Goal: Check status: Check status

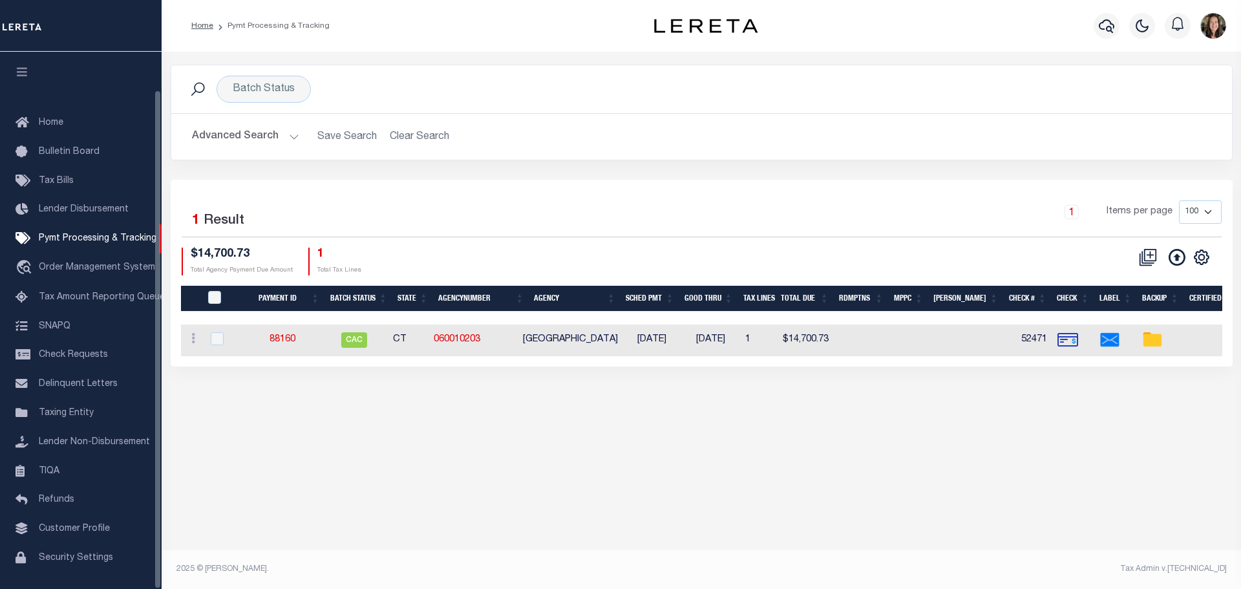
select select "8"
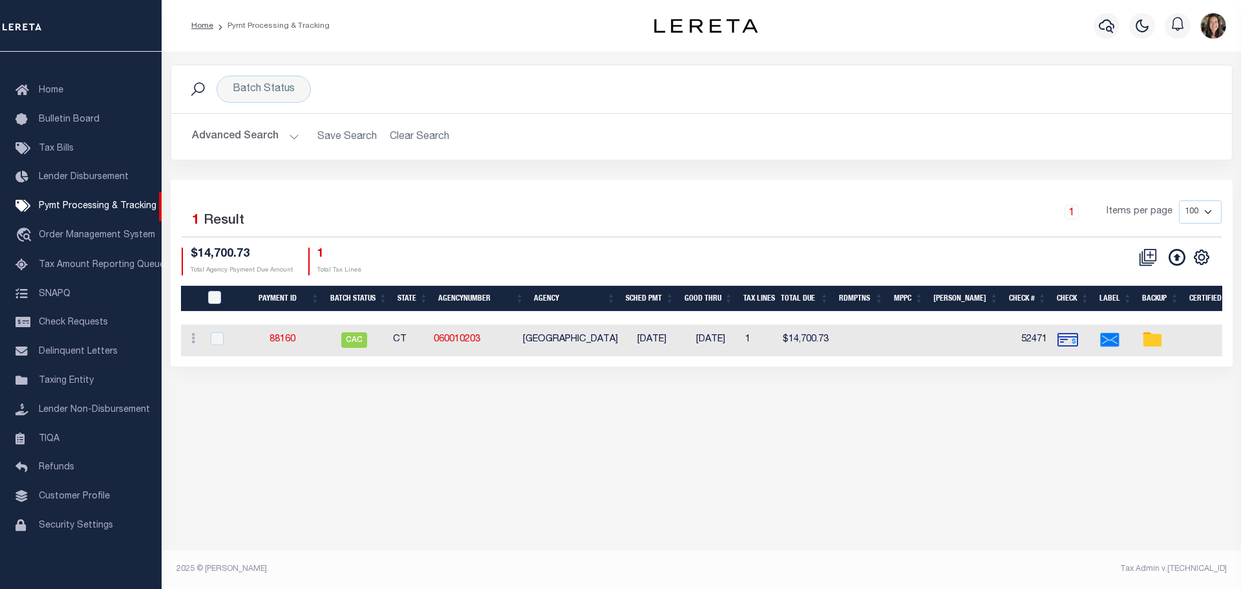
click at [249, 136] on button "Advanced Search" at bounding box center [245, 136] width 107 height 25
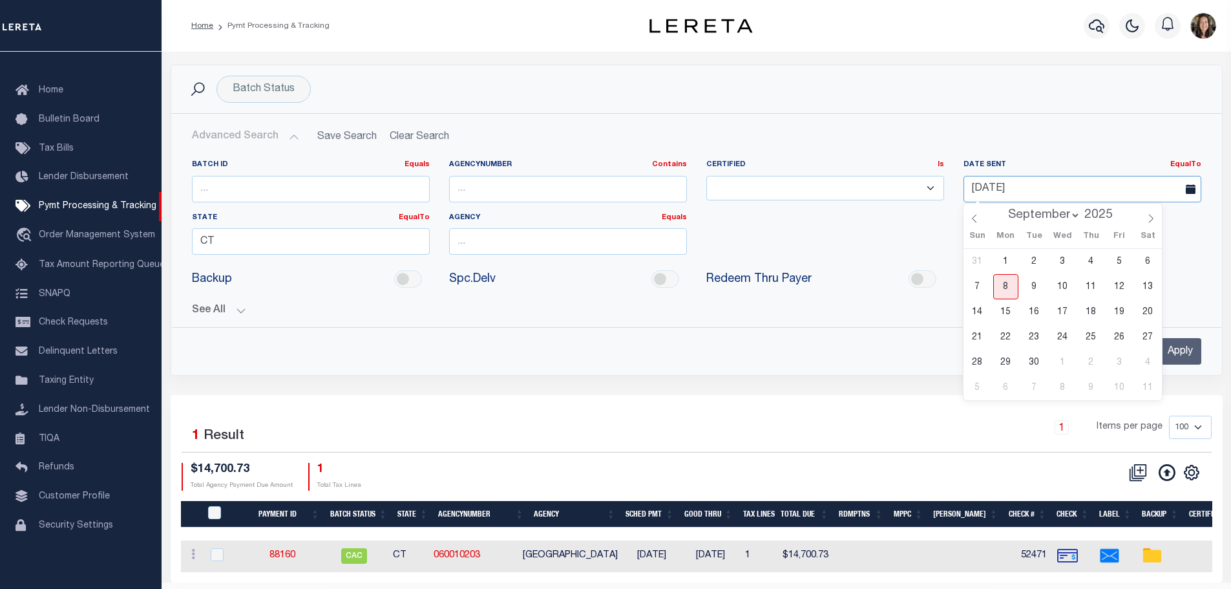
drag, startPoint x: 1046, startPoint y: 187, endPoint x: 943, endPoint y: 187, distance: 102.7
click at [943, 187] on div "Batch ID Equals Equals Is Not Equal To Is Greater Than Is Less Than AgencyNumbe…" at bounding box center [696, 212] width 1029 height 105
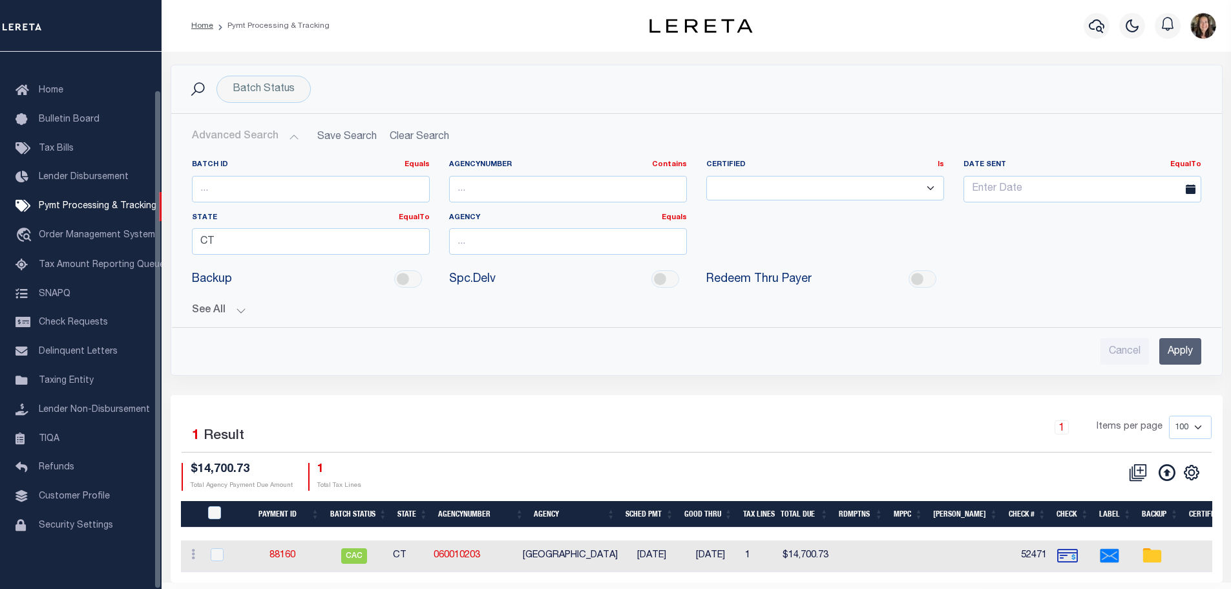
click at [189, 233] on div "State EqualTo Equals CT" at bounding box center [310, 239] width 257 height 53
click at [217, 233] on input "CT" at bounding box center [311, 241] width 238 height 26
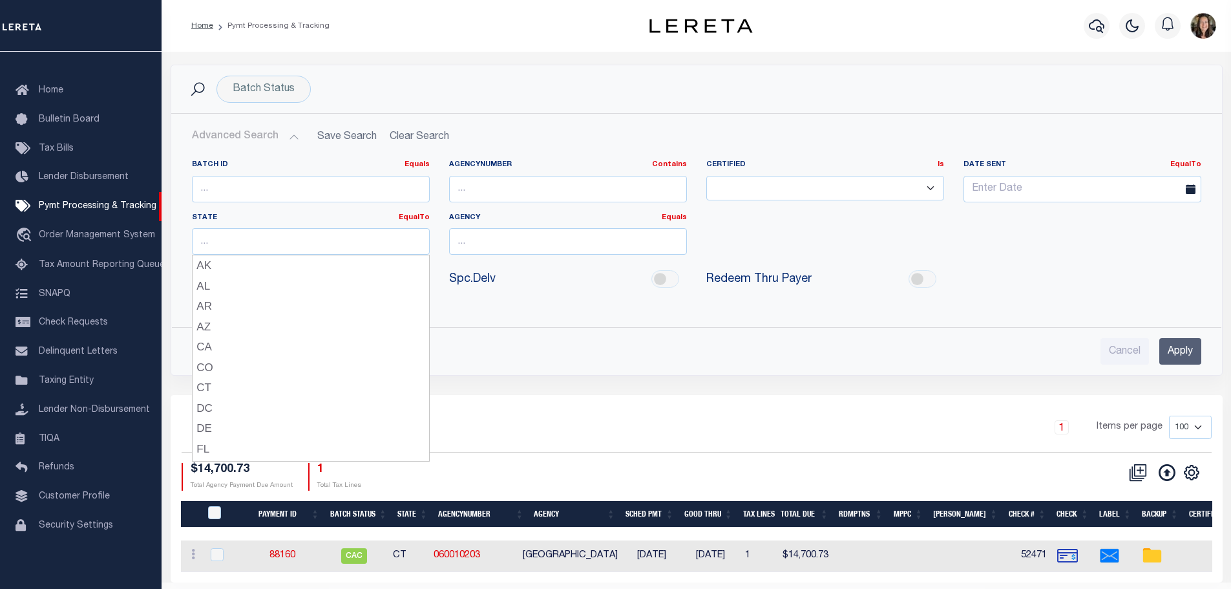
click at [544, 130] on h2 "Advanced Search Save Search Clear Search PayeeSearchTable_dynamictable_____Defa…" at bounding box center [697, 136] width 1030 height 25
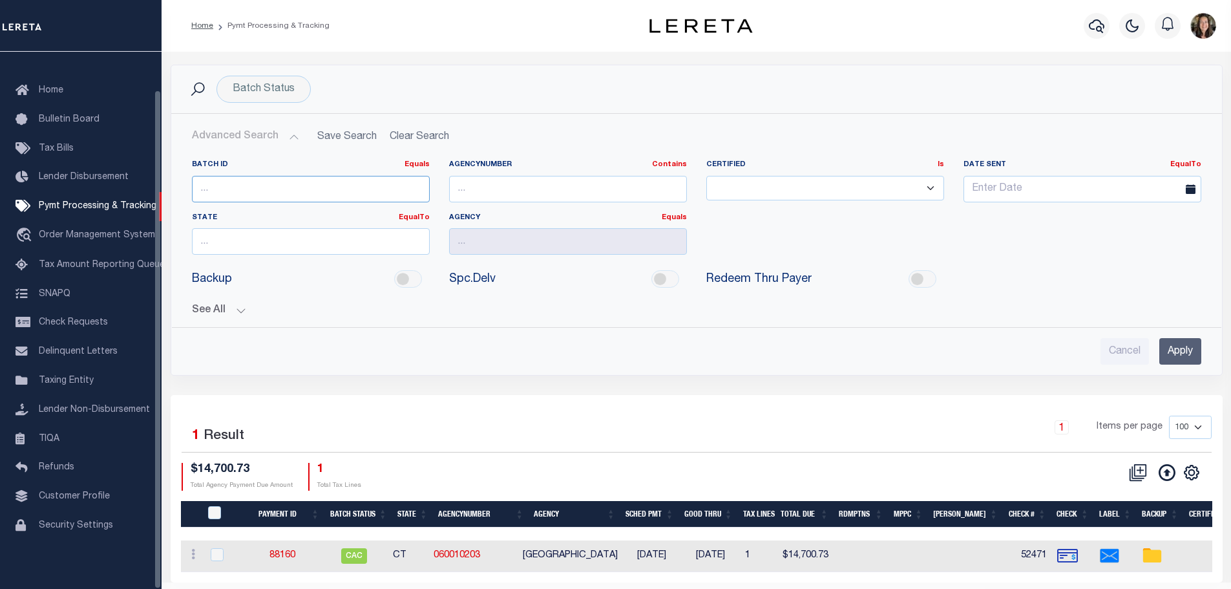
click at [229, 186] on input "number" at bounding box center [311, 189] width 238 height 26
type input "85140"
click at [1191, 350] on input "Apply" at bounding box center [1180, 351] width 42 height 26
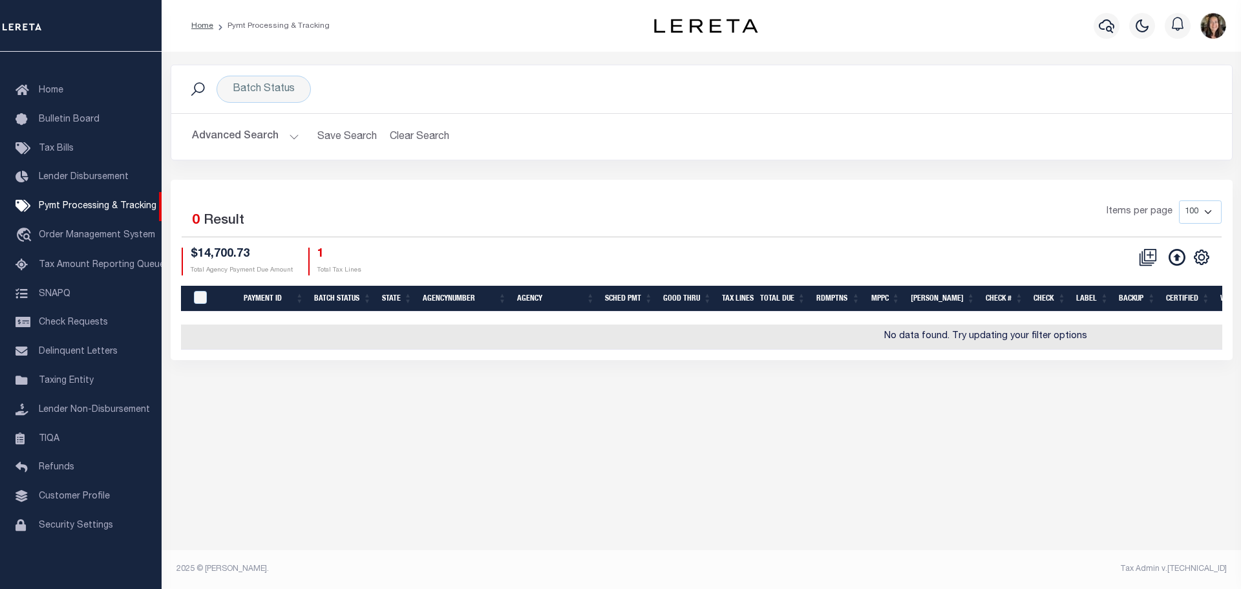
click at [252, 132] on button "Advanced Search" at bounding box center [245, 136] width 107 height 25
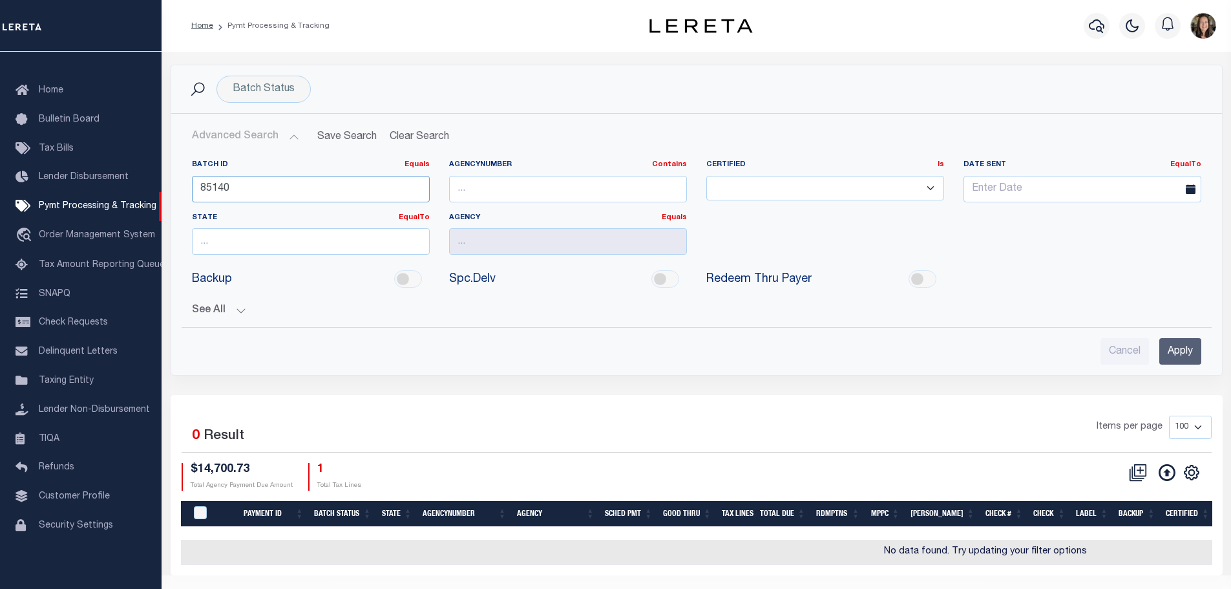
click at [258, 185] on input "85140" at bounding box center [311, 189] width 238 height 26
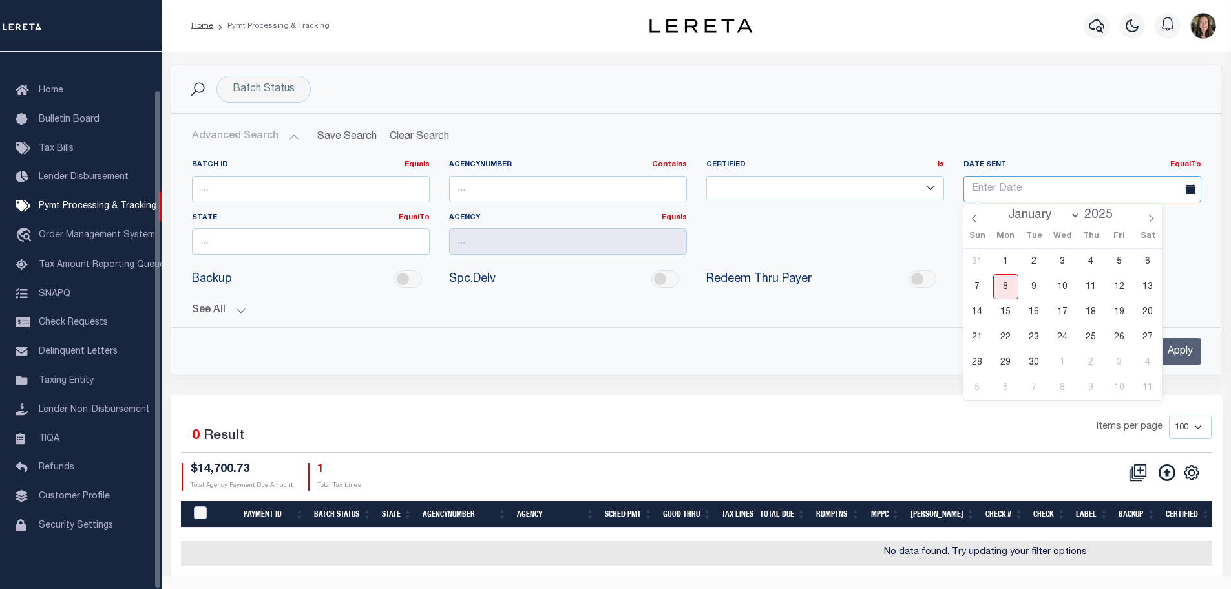
click at [1042, 187] on input "text" at bounding box center [1083, 189] width 238 height 26
click at [1118, 219] on span at bounding box center [1118, 218] width 9 height 7
click at [1116, 210] on span at bounding box center [1118, 211] width 9 height 7
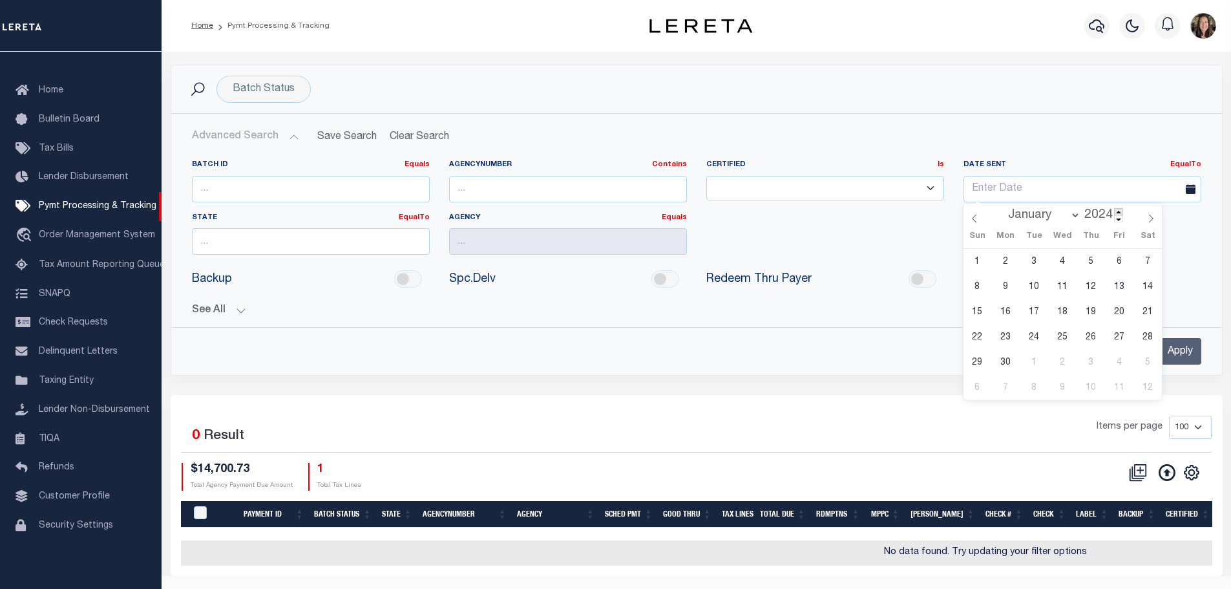
type input "2025"
click at [978, 222] on icon at bounding box center [974, 218] width 9 height 9
click at [978, 220] on icon at bounding box center [974, 218] width 9 height 9
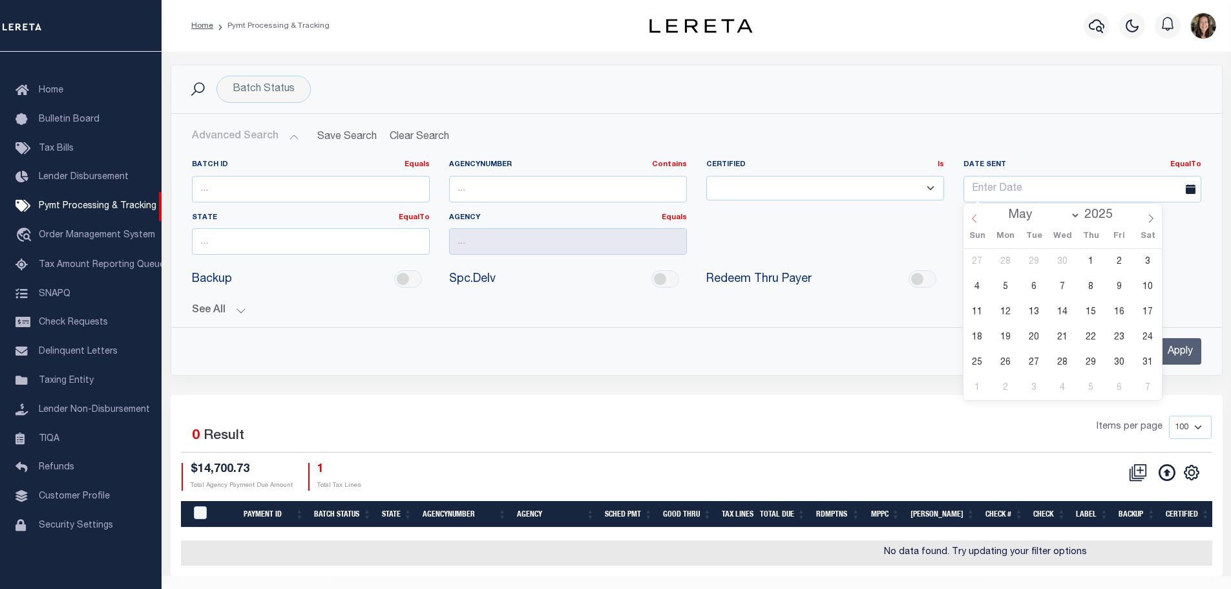
click at [978, 220] on icon at bounding box center [974, 218] width 9 height 9
select select "2"
click at [1059, 361] on span "26" at bounding box center [1062, 362] width 25 height 25
type input "[DATE]"
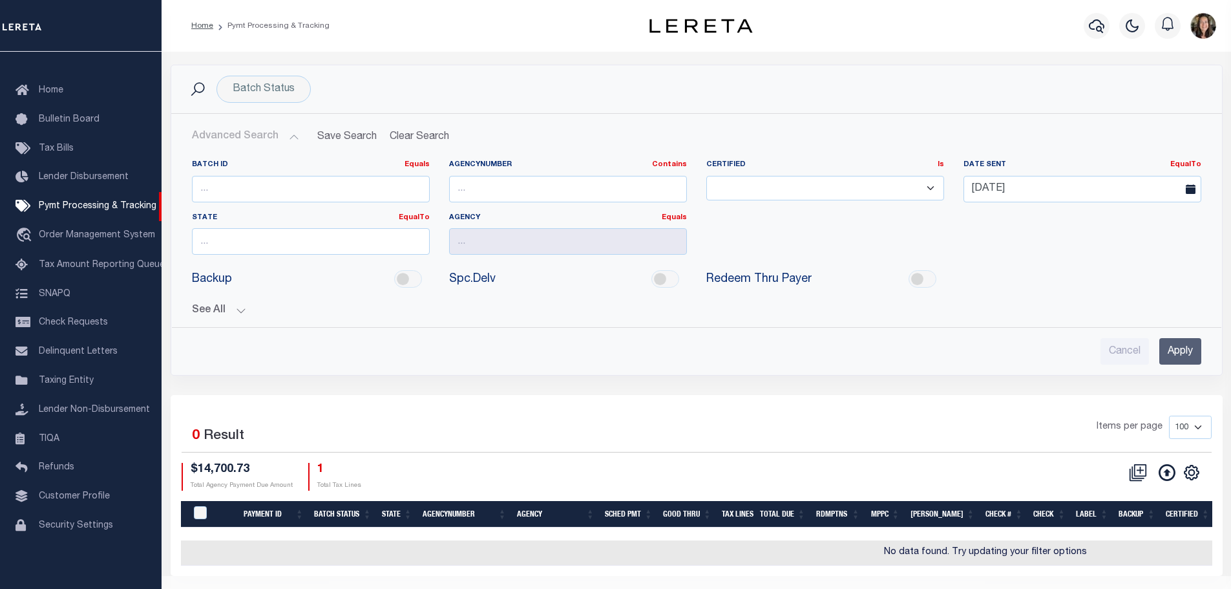
click at [1183, 352] on input "Apply" at bounding box center [1180, 351] width 42 height 26
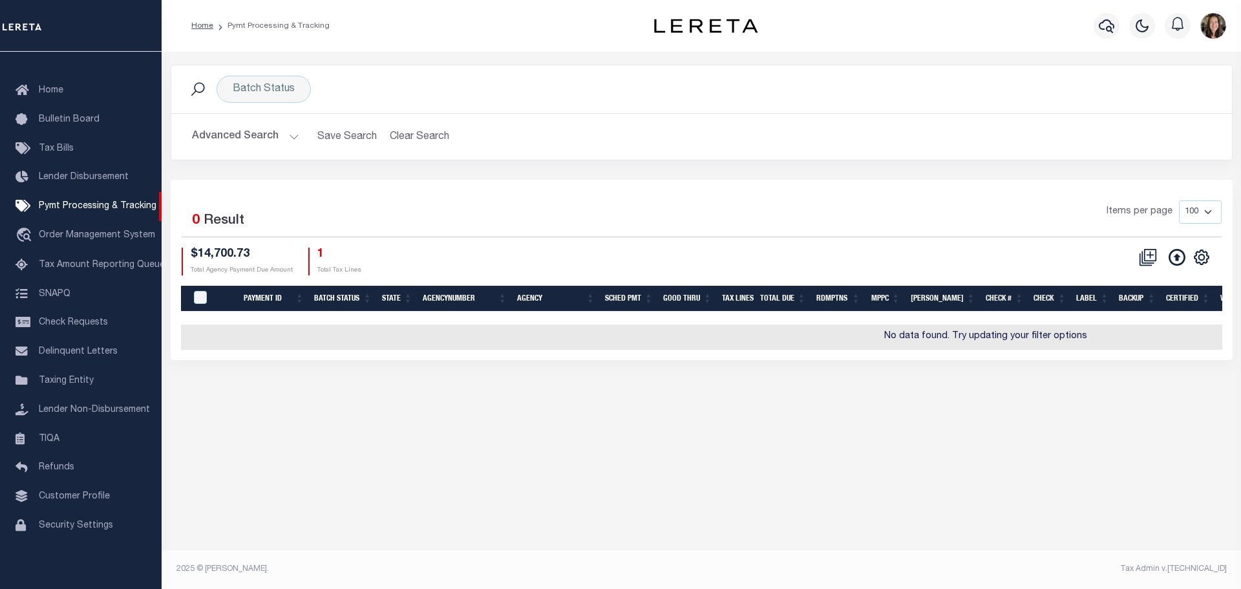
click at [231, 131] on button "Advanced Search" at bounding box center [245, 136] width 107 height 25
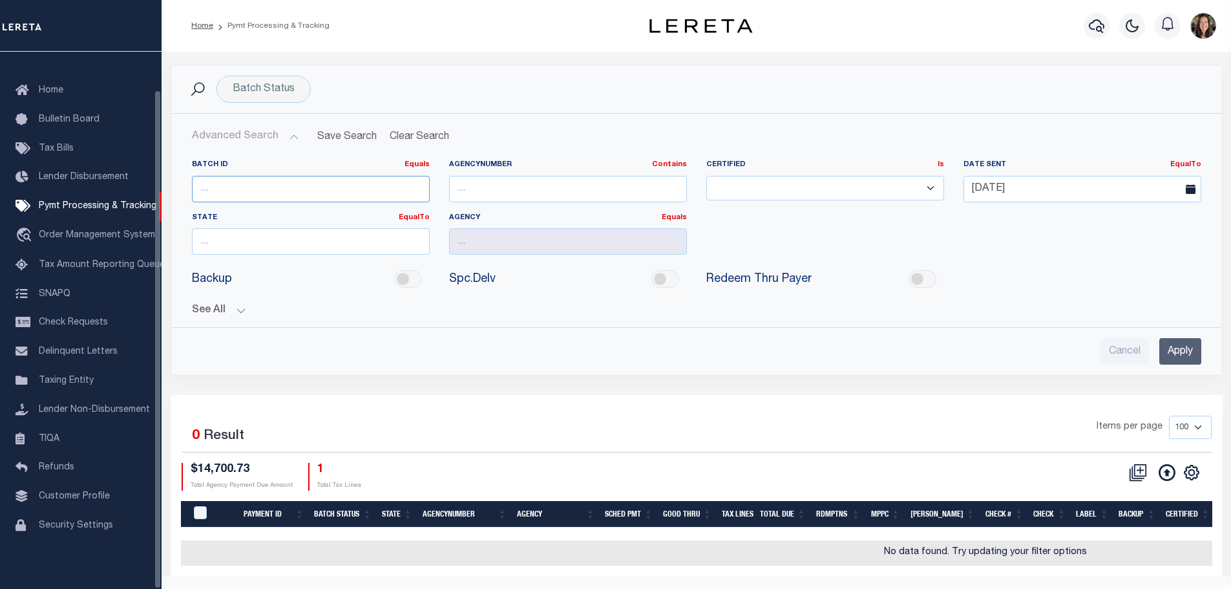
click at [250, 184] on input "number" at bounding box center [311, 189] width 238 height 26
type input "43583"
click at [1181, 346] on input "Apply" at bounding box center [1180, 351] width 42 height 26
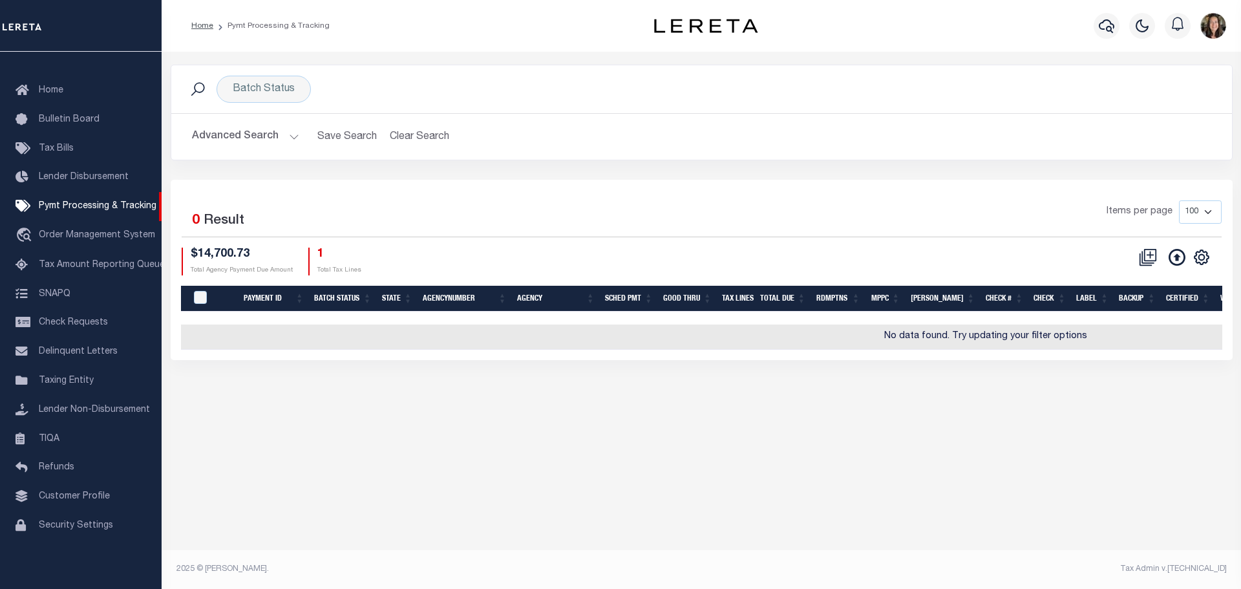
click at [243, 136] on button "Advanced Search" at bounding box center [245, 136] width 107 height 25
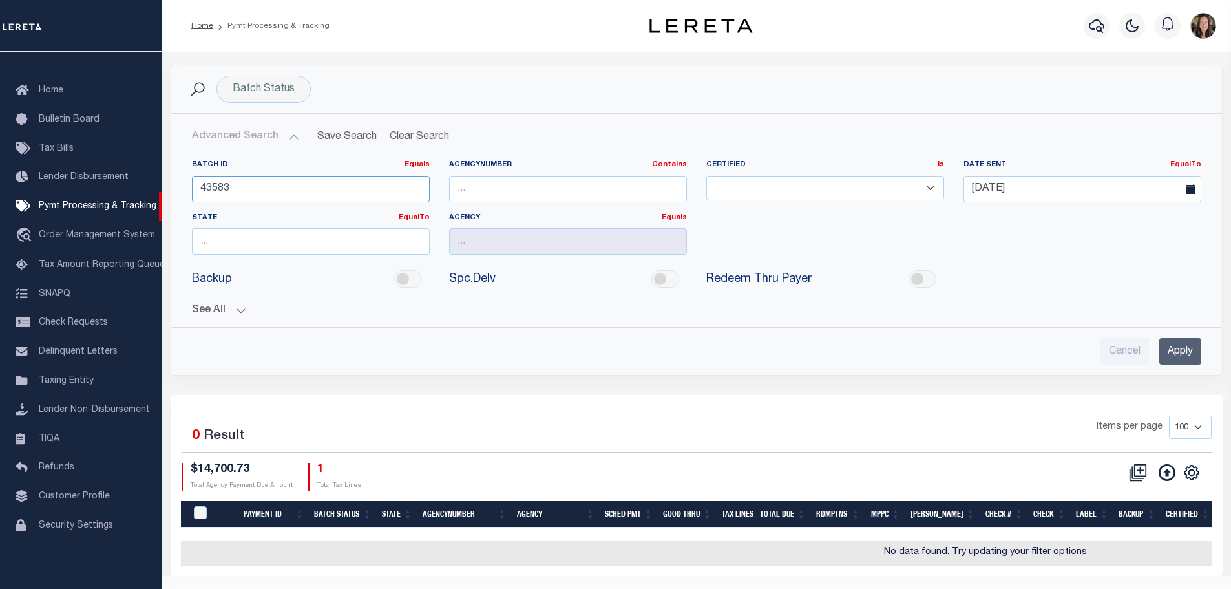
click at [225, 187] on input "43583" at bounding box center [311, 189] width 238 height 26
click at [240, 308] on button "See All" at bounding box center [696, 310] width 1009 height 12
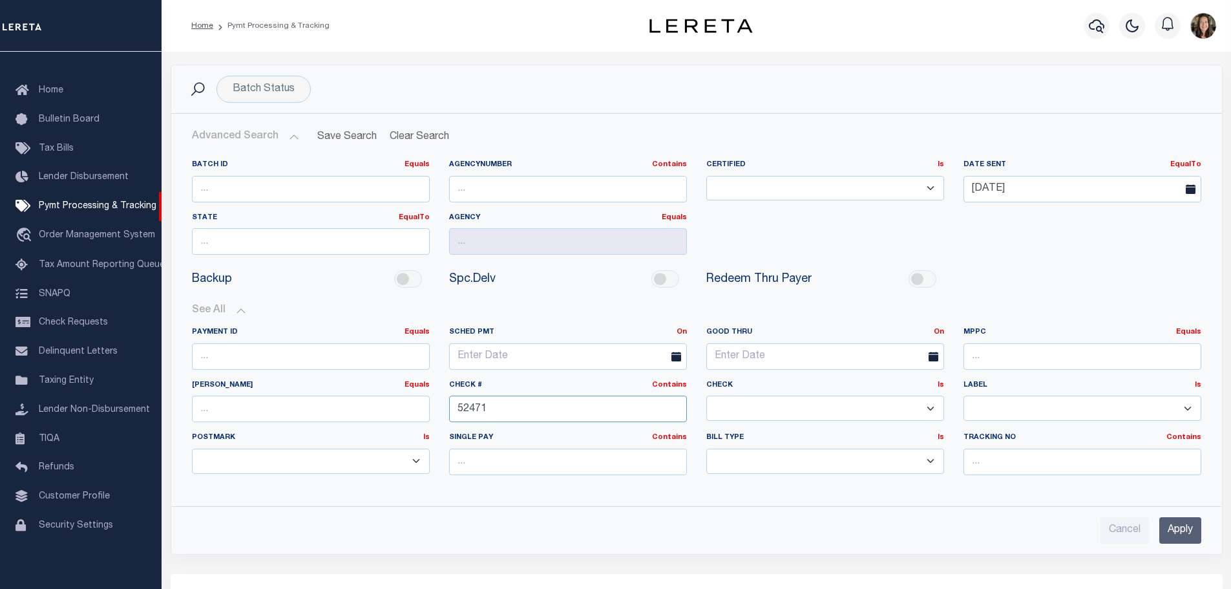
click at [463, 412] on input "52471" at bounding box center [568, 408] width 238 height 26
click at [329, 187] on input "number" at bounding box center [311, 189] width 238 height 26
type input "43583"
click at [1181, 527] on input "Apply" at bounding box center [1180, 530] width 42 height 26
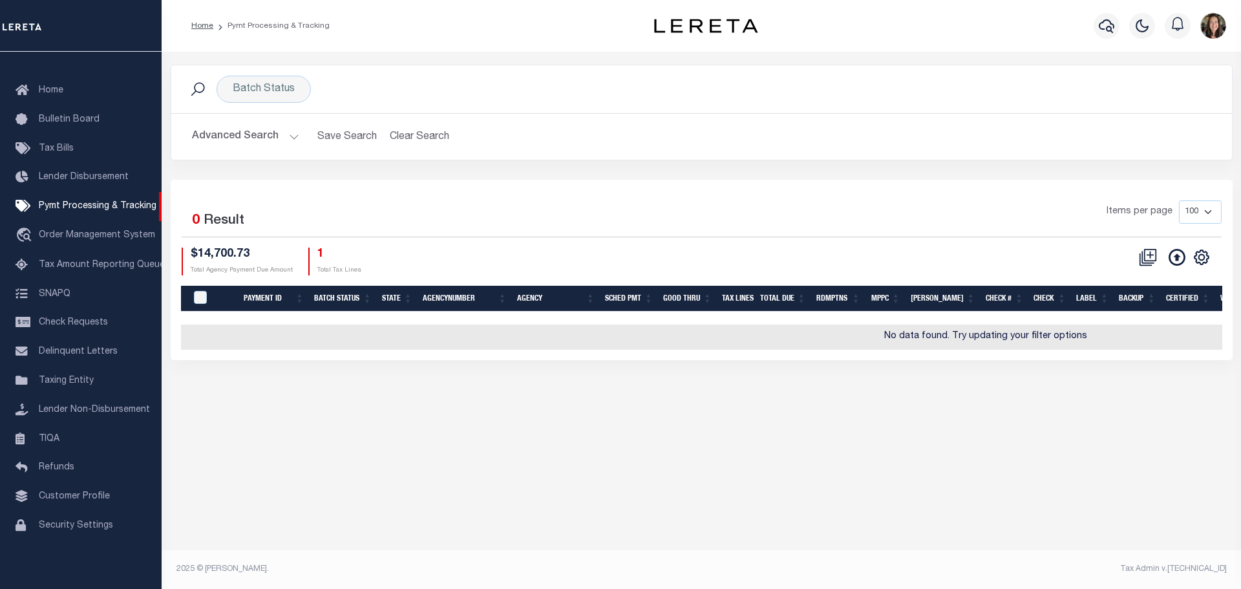
click at [291, 134] on button "Advanced Search" at bounding box center [245, 136] width 107 height 25
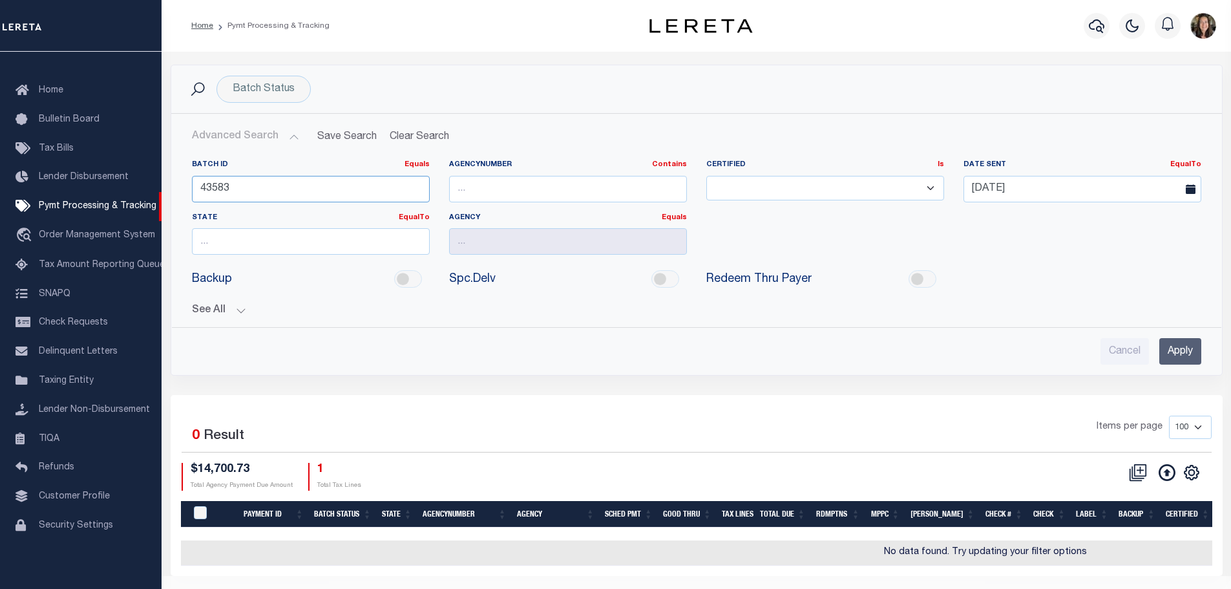
click at [260, 189] on input "43583" at bounding box center [311, 189] width 238 height 26
click at [226, 187] on input "43583" at bounding box center [311, 189] width 238 height 26
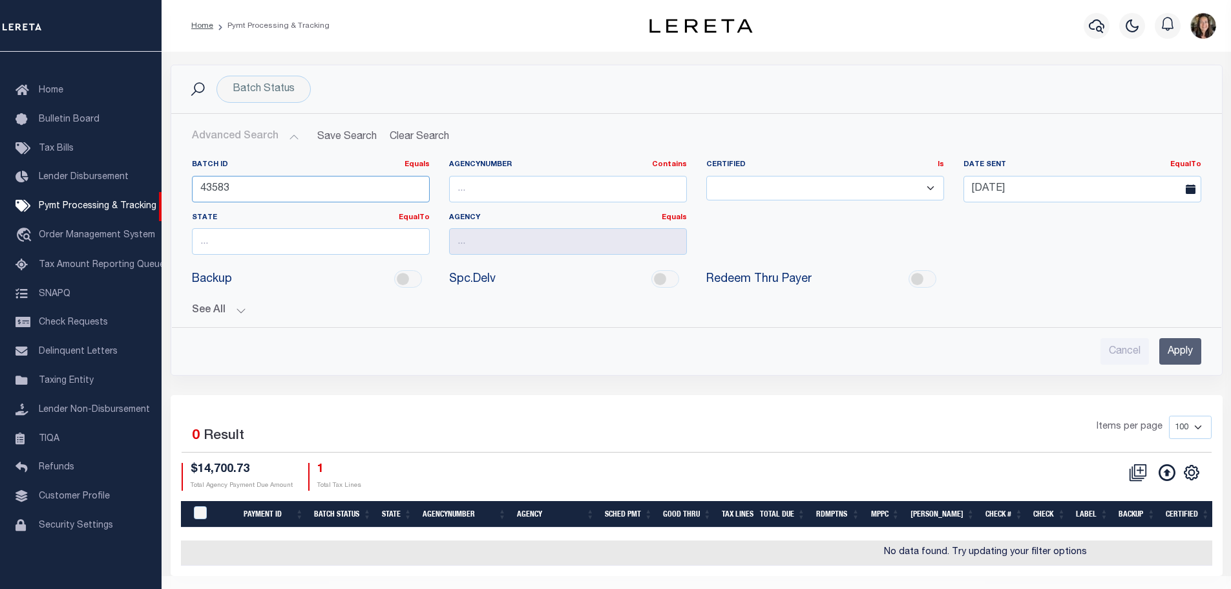
click at [226, 187] on input "43583" at bounding box center [311, 189] width 238 height 26
click at [239, 309] on button "See All" at bounding box center [696, 310] width 1009 height 12
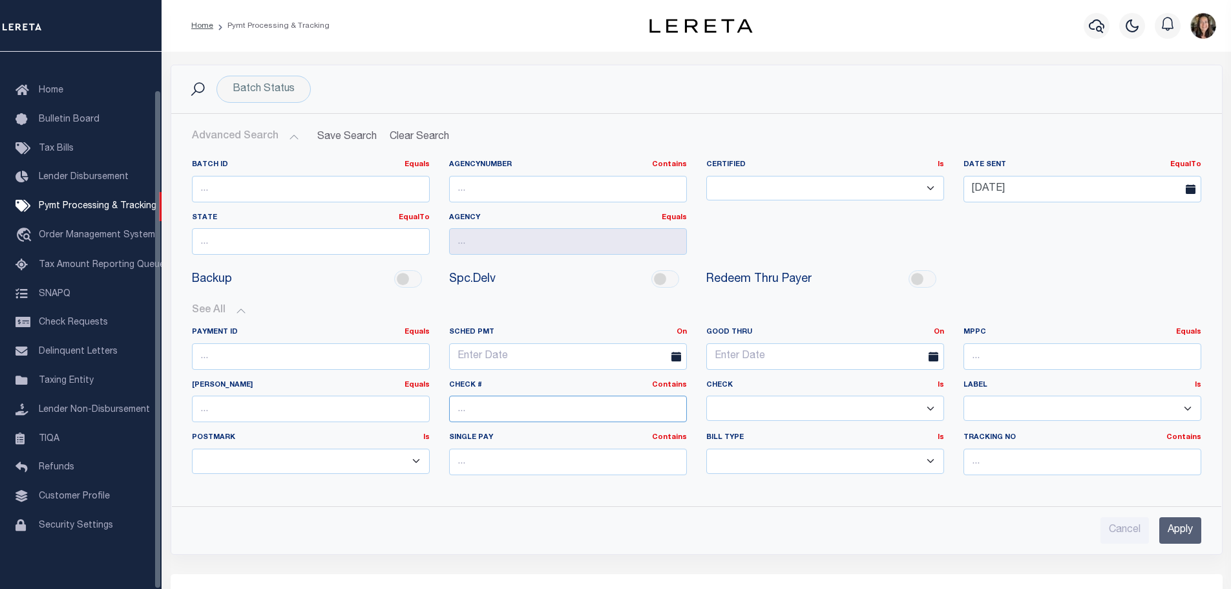
drag, startPoint x: 501, startPoint y: 411, endPoint x: 492, endPoint y: 417, distance: 10.8
click at [501, 411] on input "text" at bounding box center [568, 408] width 238 height 26
type input "49547"
click at [1182, 532] on input "Apply" at bounding box center [1180, 530] width 42 height 26
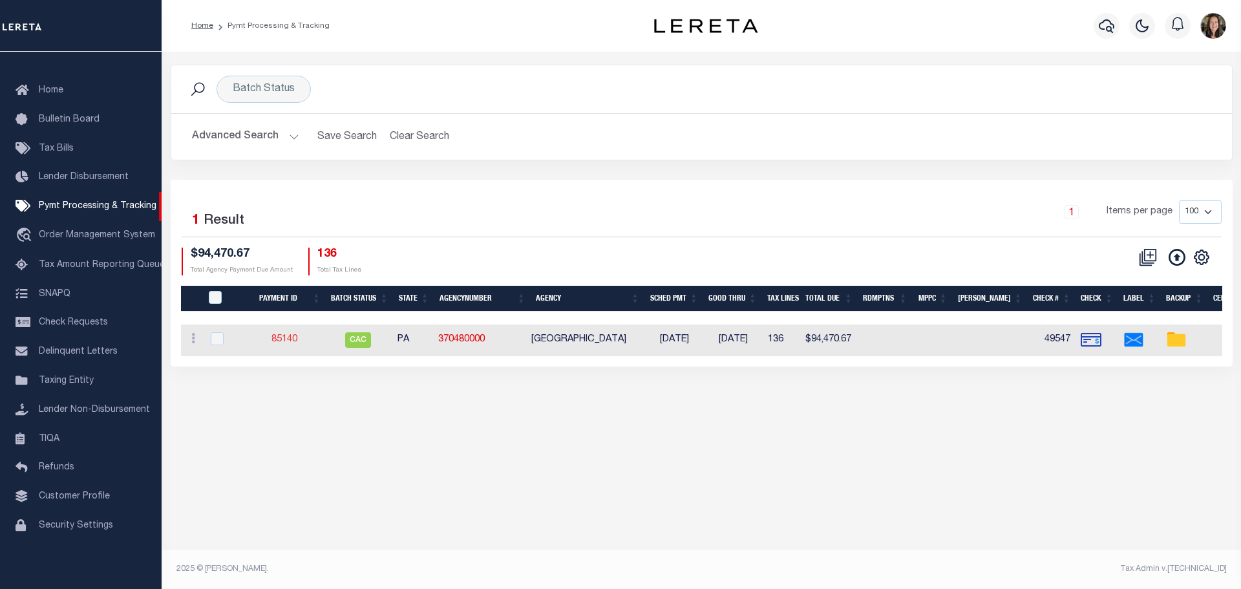
click at [289, 339] on link "85140" at bounding box center [284, 339] width 26 height 9
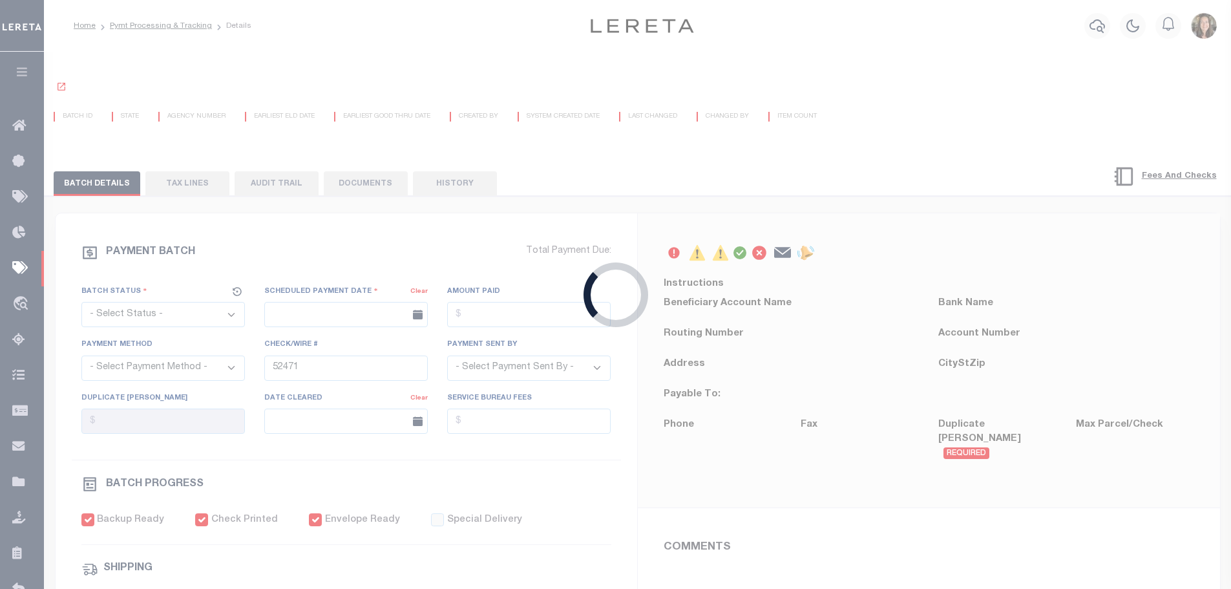
select select "CAC"
type input "[DATE]"
type input "$94,470.67"
select select "CHK"
type input "49547"
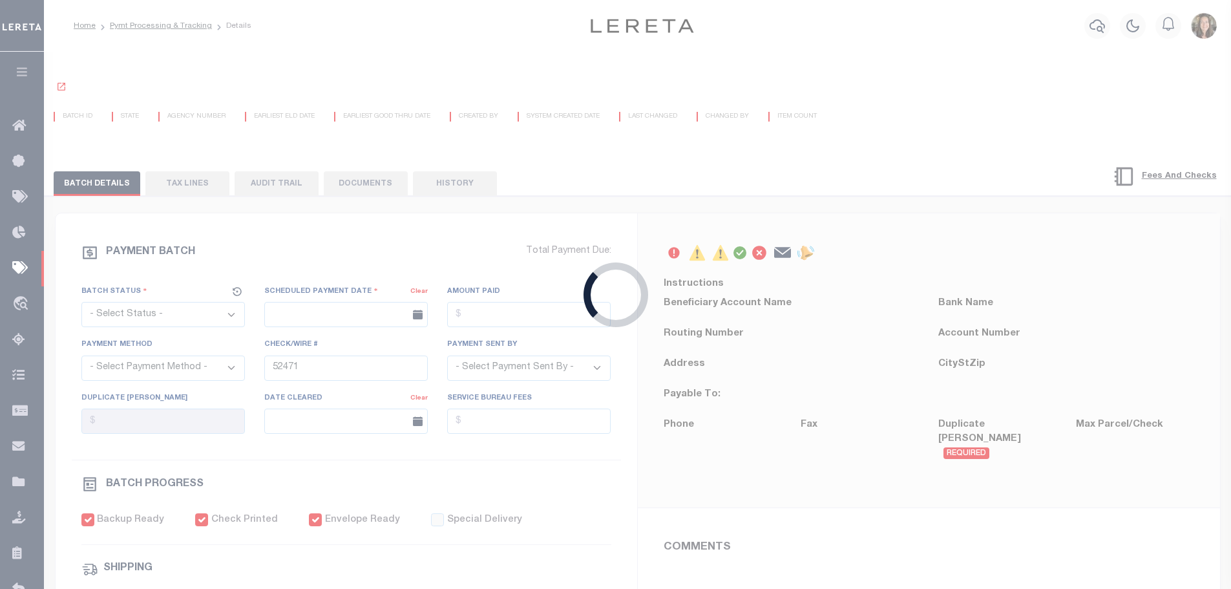
select select "[PERSON_NAME]"
checkbox input "true"
select select "FDX"
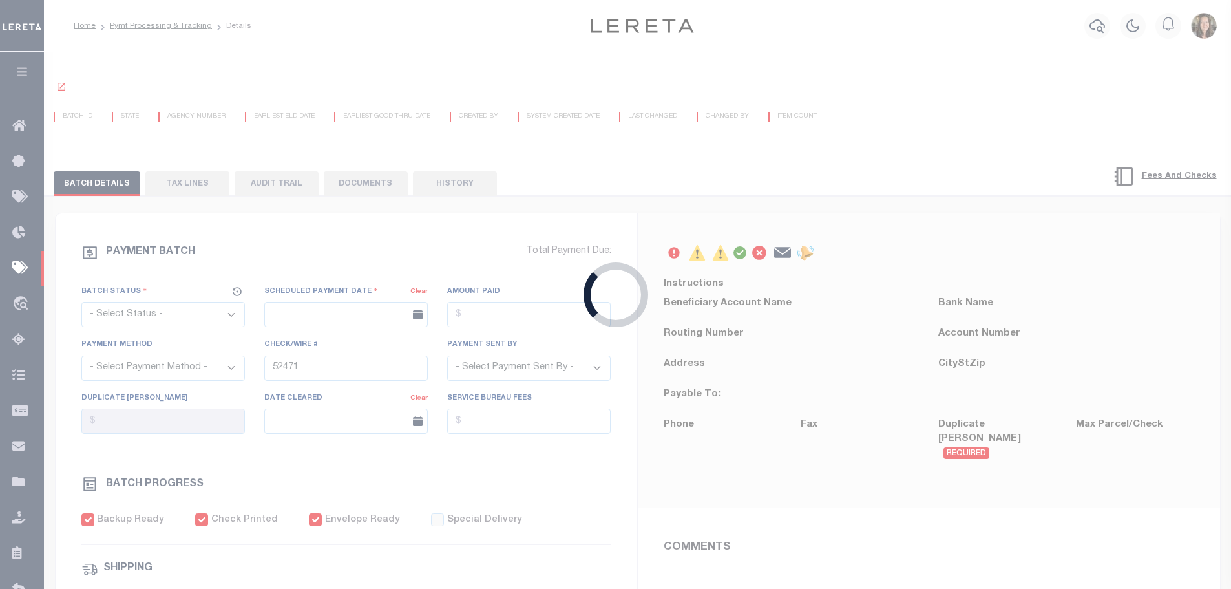
type input "[DATE]"
type input "$23.03"
type input "880090443940"
type input "2"
radio input "true"
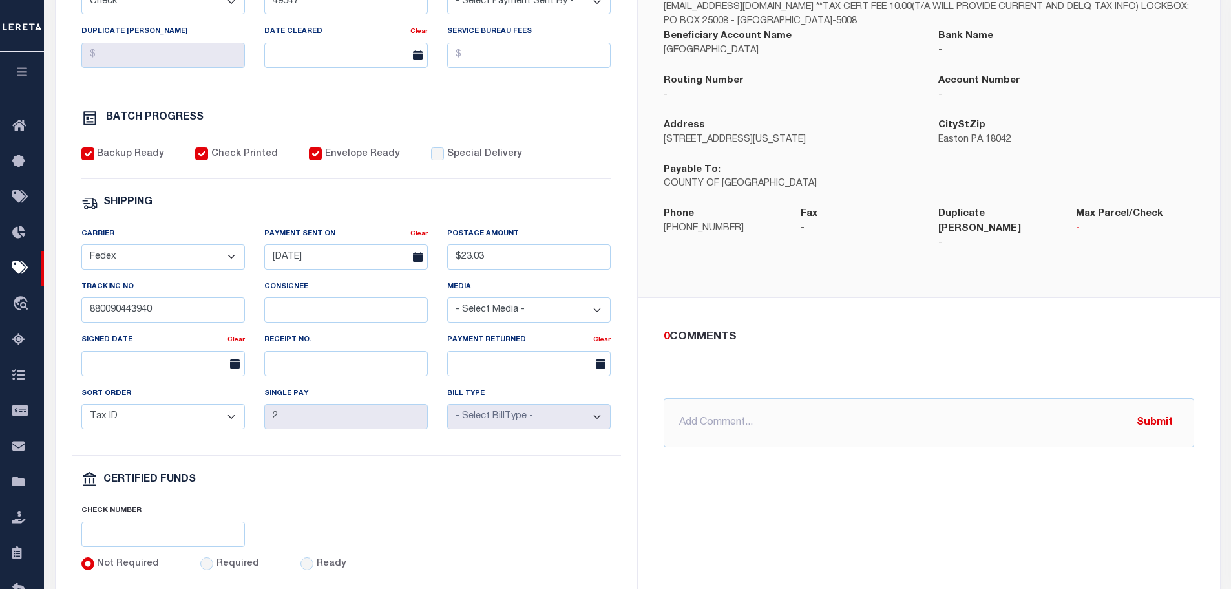
scroll to position [290, 0]
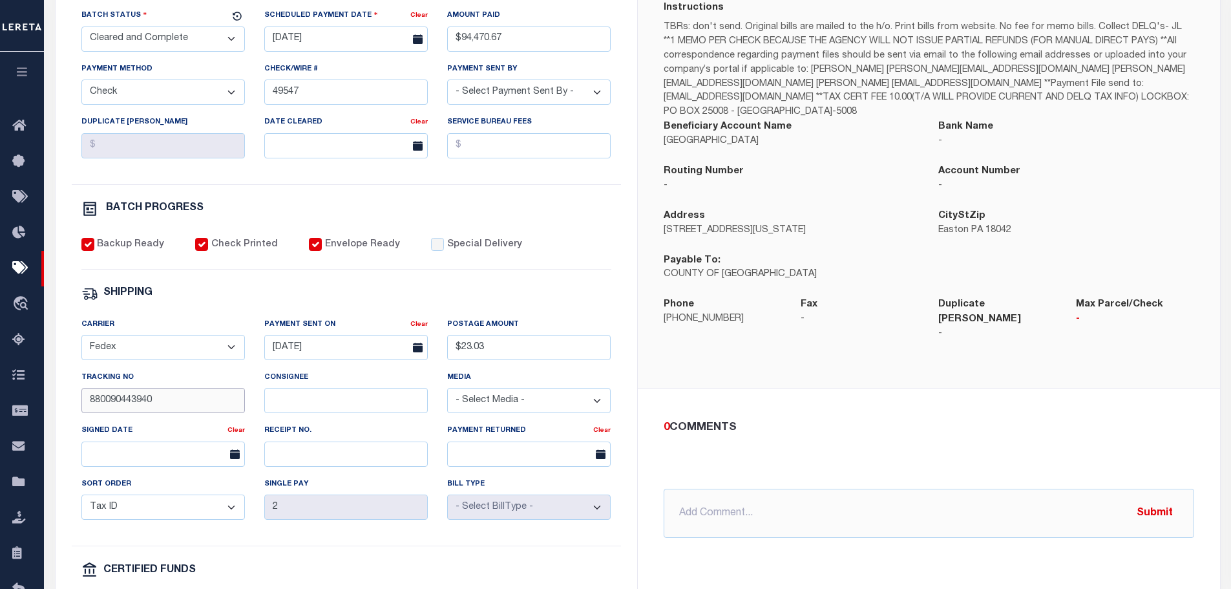
click at [105, 409] on input "880090443940" at bounding box center [162, 400] width 163 height 25
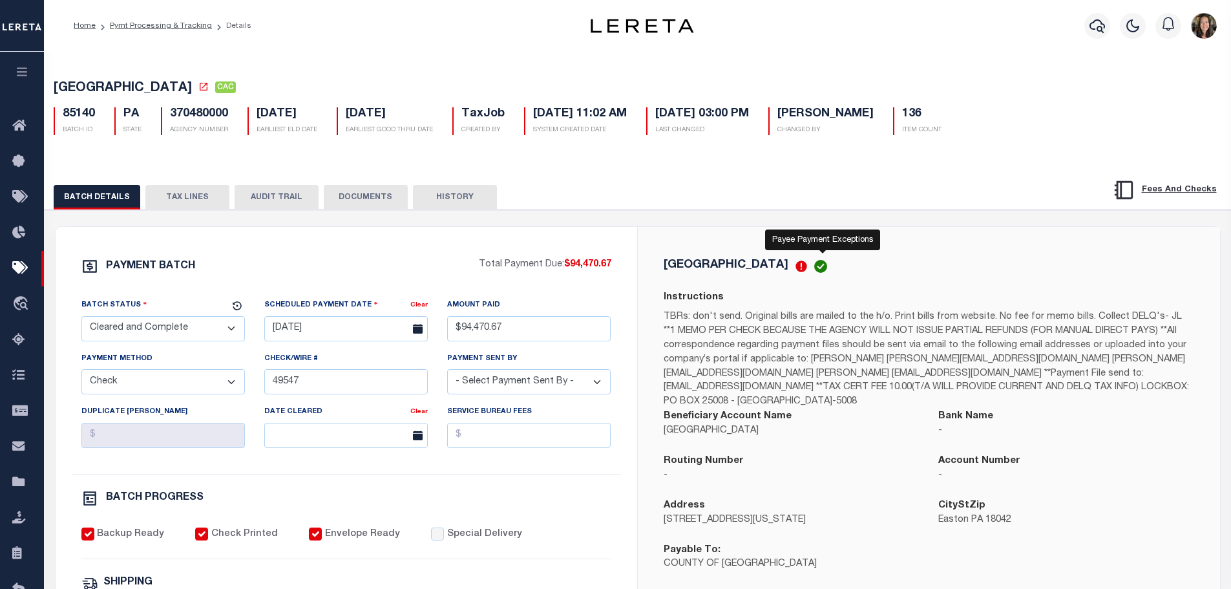
click at [806, 271] on icon at bounding box center [800, 266] width 11 height 11
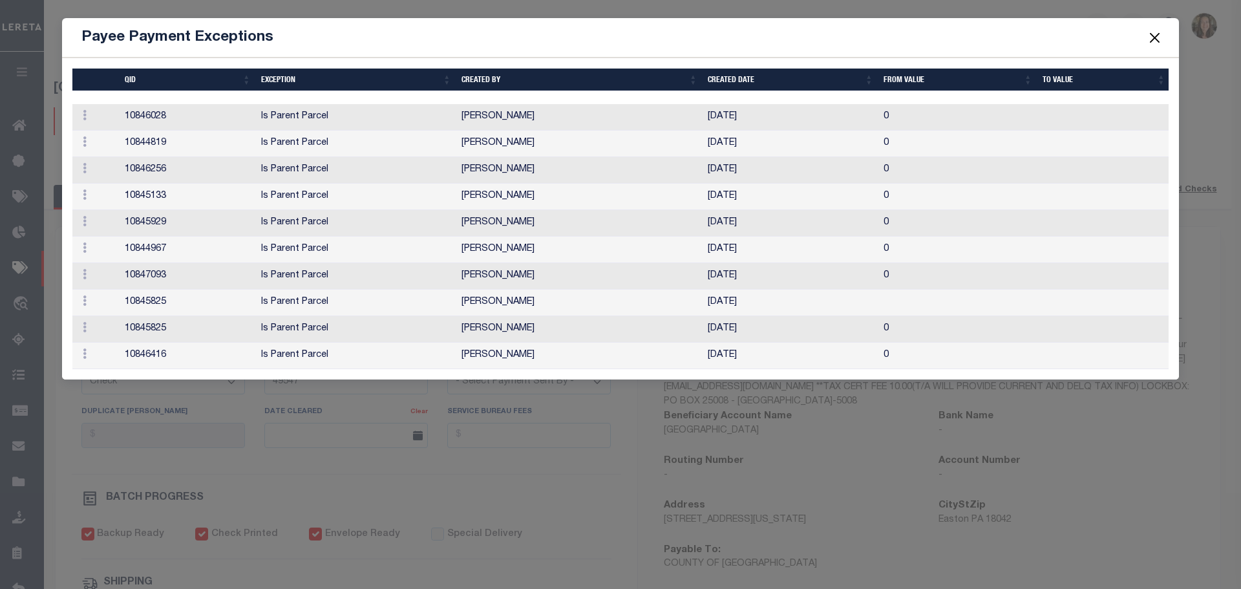
click at [1151, 37] on button "Close" at bounding box center [1154, 37] width 17 height 17
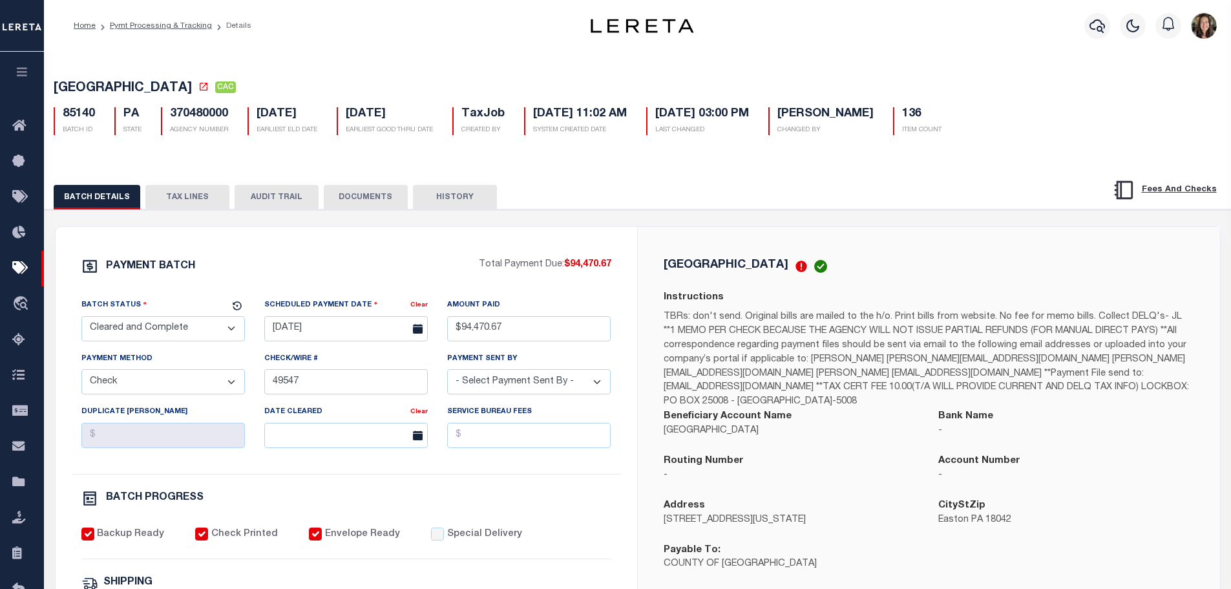
click at [176, 200] on button "TAX LINES" at bounding box center [187, 197] width 84 height 25
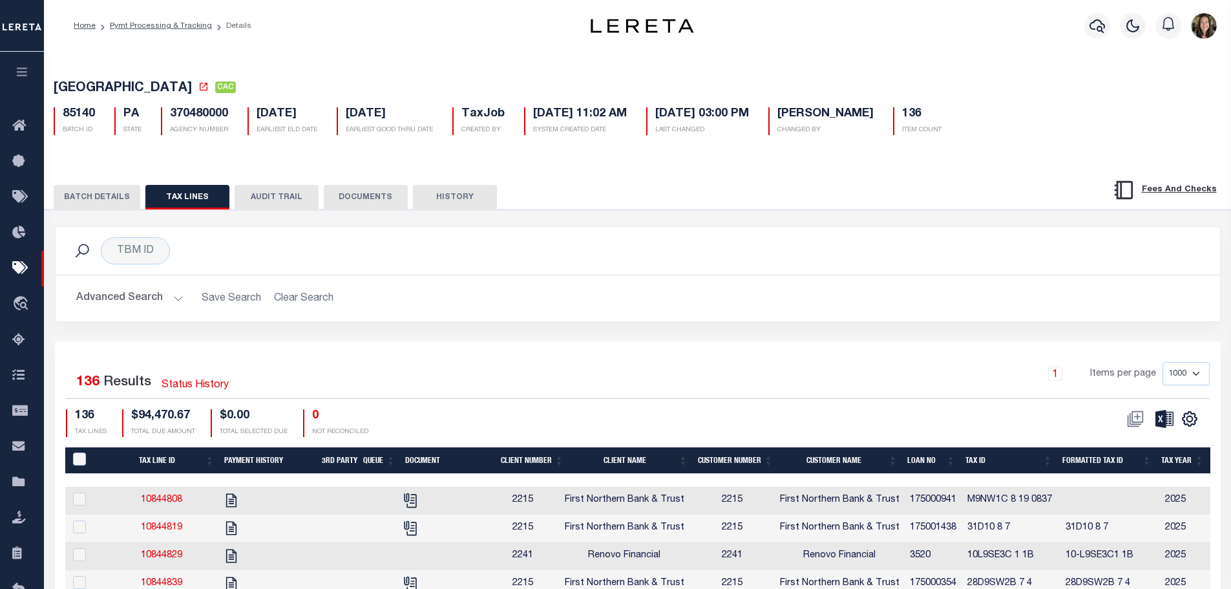
click at [151, 299] on button "Advanced Search" at bounding box center [129, 298] width 107 height 25
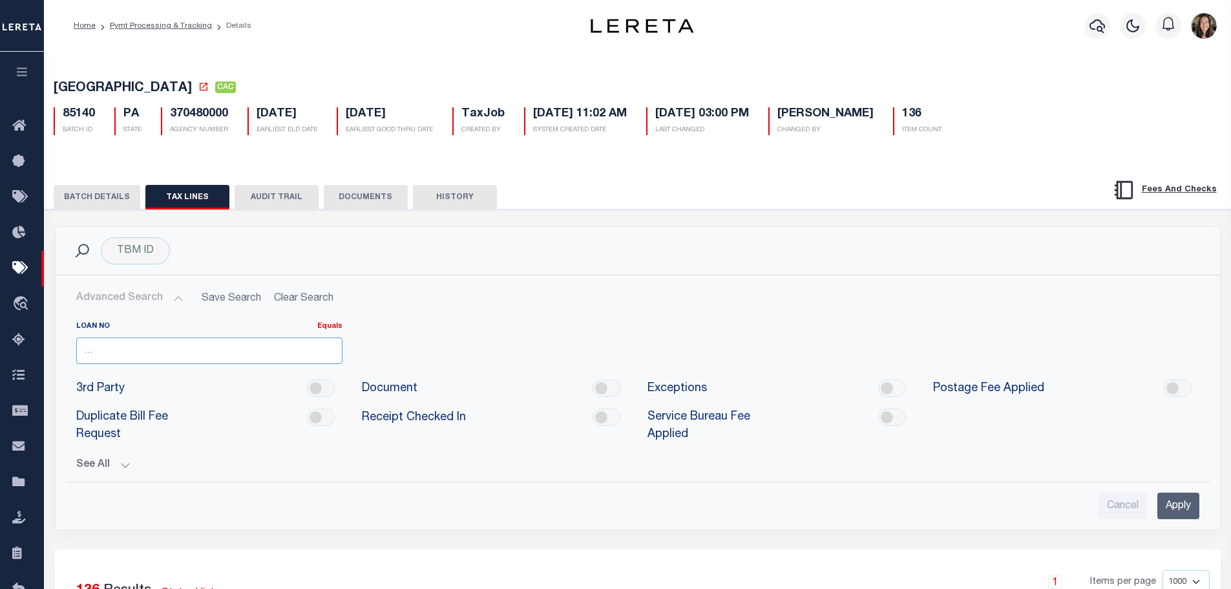
click at [172, 354] on input "number" at bounding box center [209, 350] width 266 height 26
click at [198, 363] on input "number" at bounding box center [209, 350] width 266 height 26
click at [212, 359] on input "number" at bounding box center [209, 350] width 266 height 26
type input "1735398"
click at [1183, 512] on input "Apply" at bounding box center [1178, 505] width 42 height 26
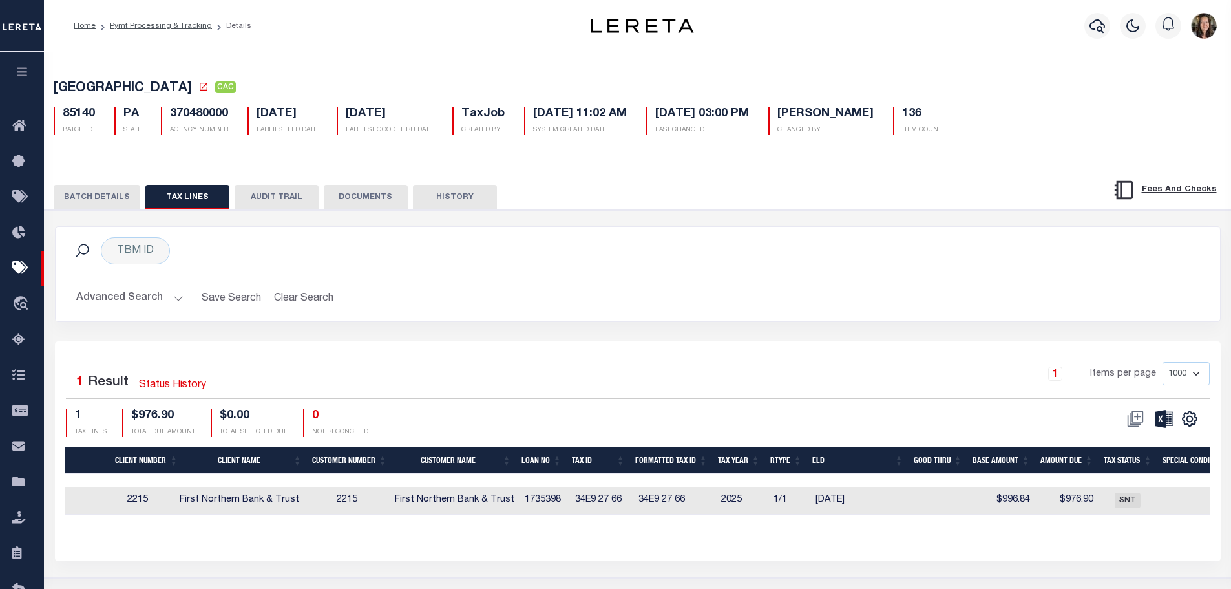
scroll to position [0, 439]
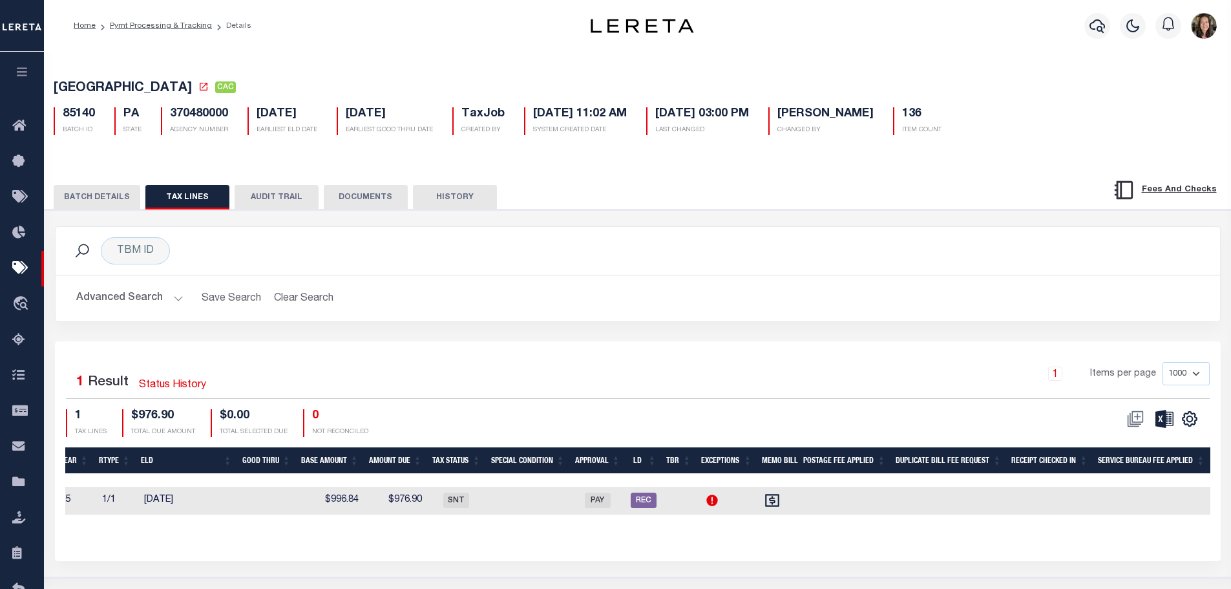
click at [715, 505] on icon at bounding box center [711, 499] width 11 height 11
checkbox input "true"
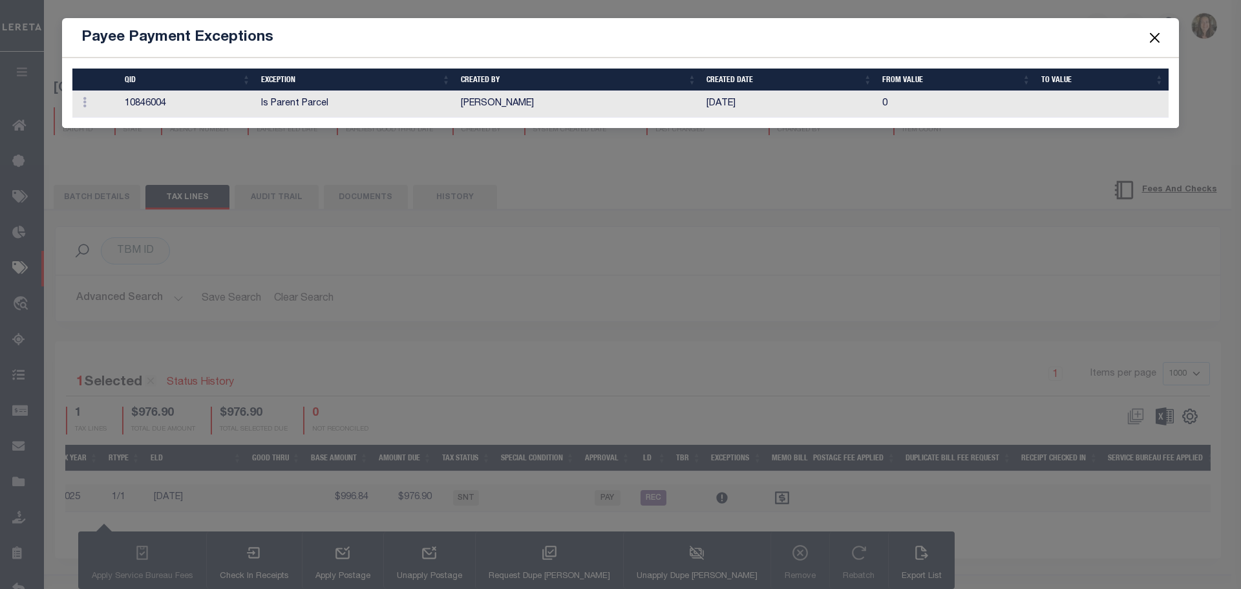
click at [1156, 39] on button "Close" at bounding box center [1154, 37] width 17 height 17
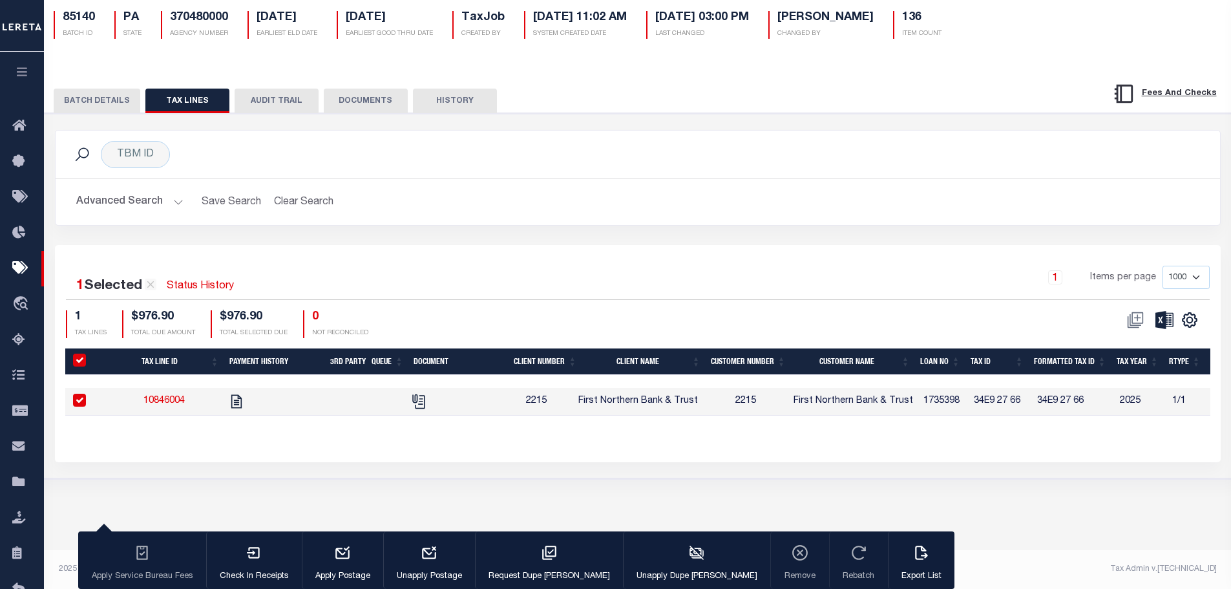
click at [160, 402] on link "10846004" at bounding box center [163, 400] width 41 height 9
checkbox input "false"
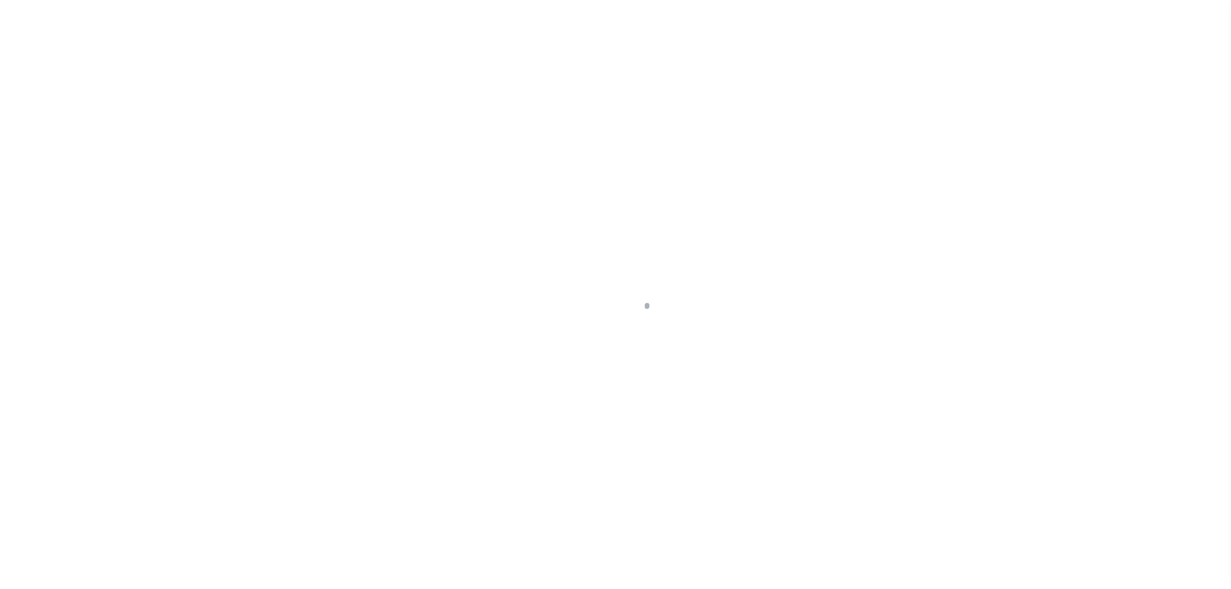
checkbox input "false"
type input "03/17/2025"
type input "$996.84"
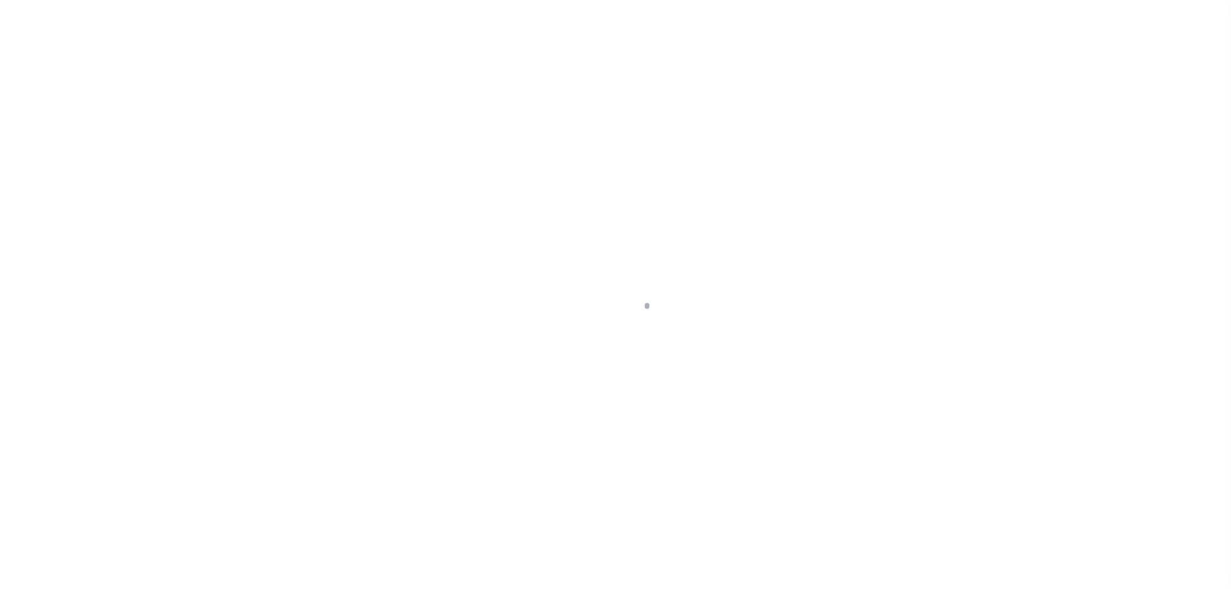
type input "$976.9"
select select "SNT"
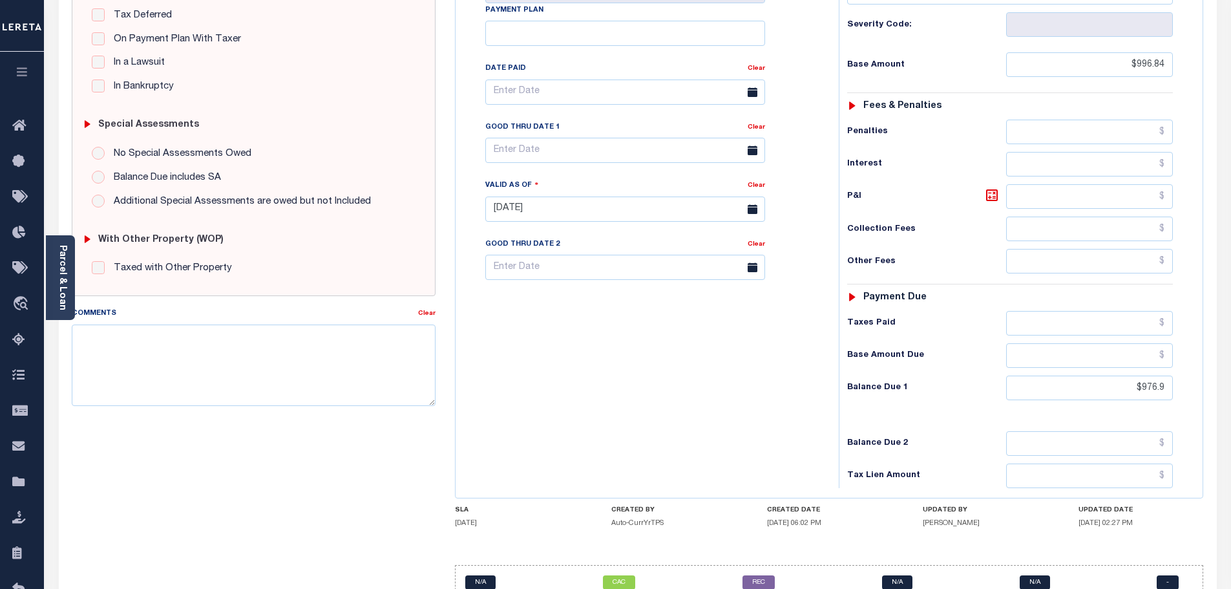
scroll to position [363, 0]
